Goal: Information Seeking & Learning: Learn about a topic

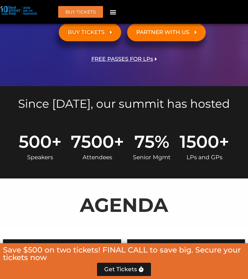
scroll to position [114, 0]
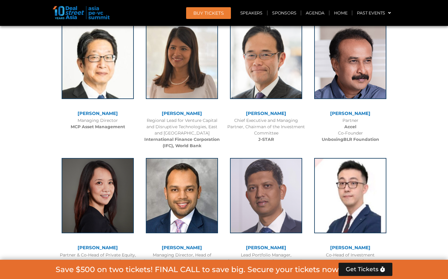
scroll to position [5384, 0]
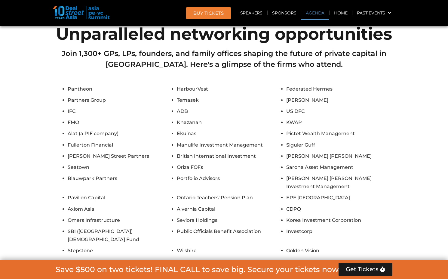
click at [317, 14] on link "Agenda" at bounding box center [315, 13] width 28 height 14
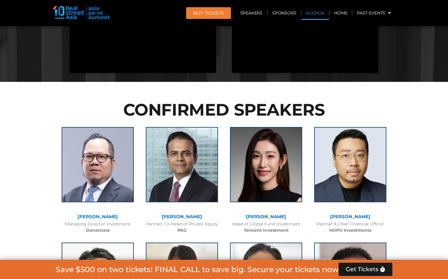
scroll to position [315, 0]
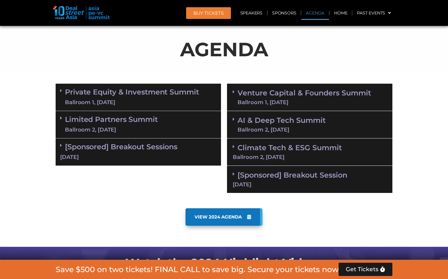
click at [122, 100] on div "Ballroom 1, [DATE]" at bounding box center [132, 103] width 134 height 8
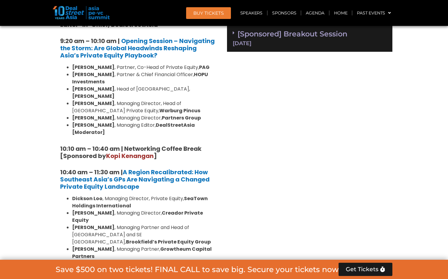
scroll to position [477, 0]
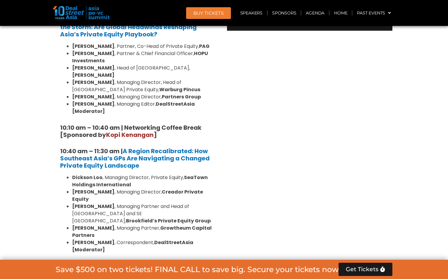
drag, startPoint x: 67, startPoint y: 165, endPoint x: 230, endPoint y: 218, distance: 171.6
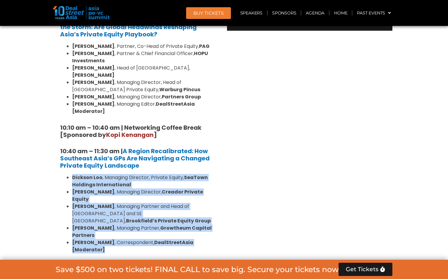
drag, startPoint x: 224, startPoint y: 221, endPoint x: 77, endPoint y: 163, distance: 157.8
copy ul "Dickson Loo , Managing Director, Private Equity, SeaTown Holdings International…"
drag, startPoint x: 190, startPoint y: 198, endPoint x: 62, endPoint y: 131, distance: 143.9
